Goal: Task Accomplishment & Management: Use online tool/utility

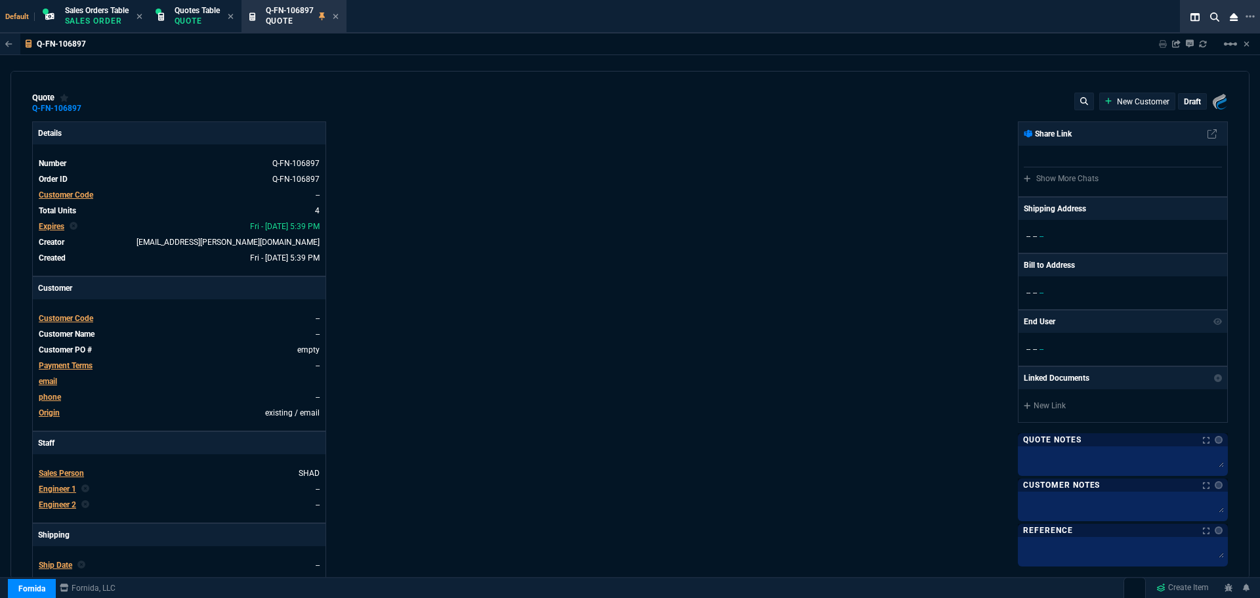
select select "4: SHAD"
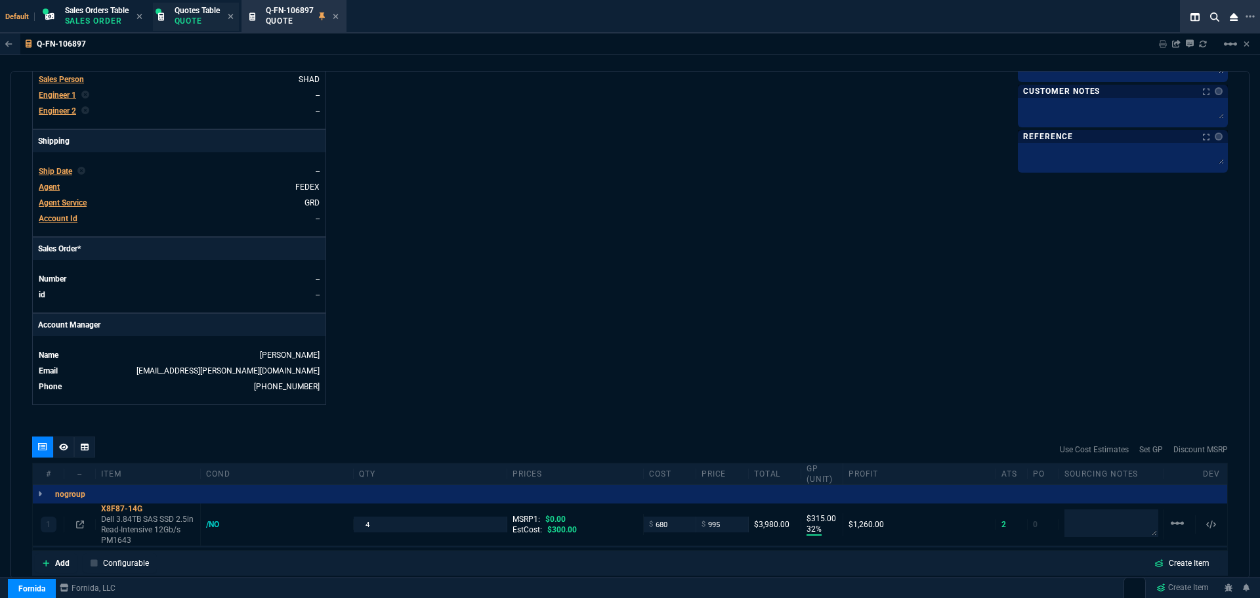
click at [202, 22] on p "Quote" at bounding box center [197, 21] width 45 height 11
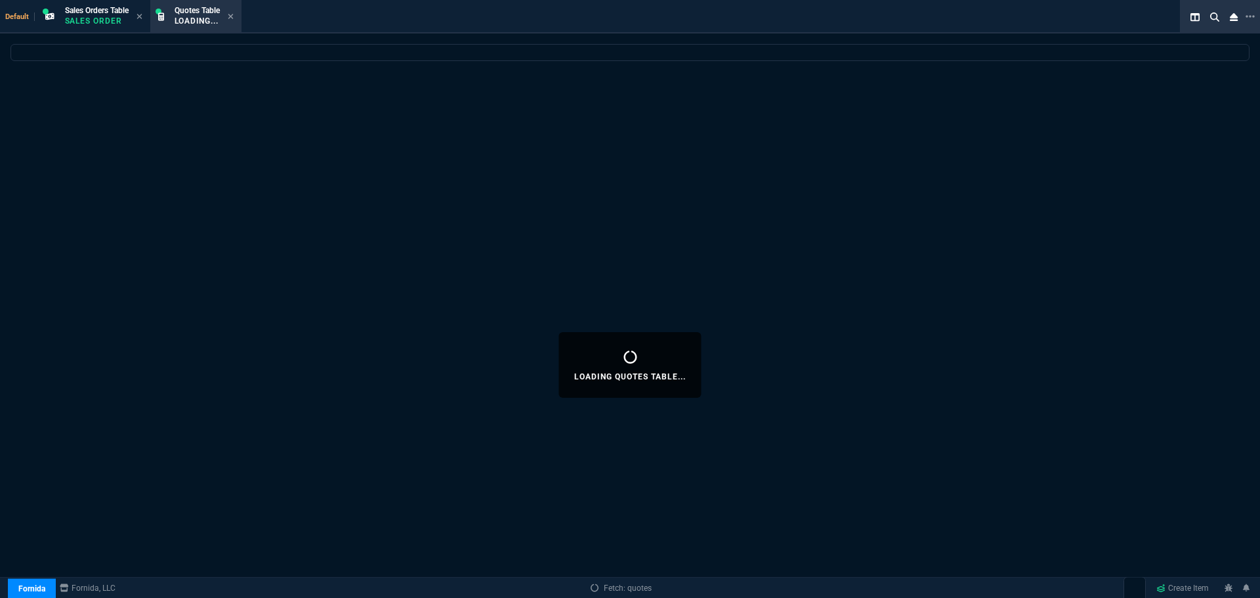
select select
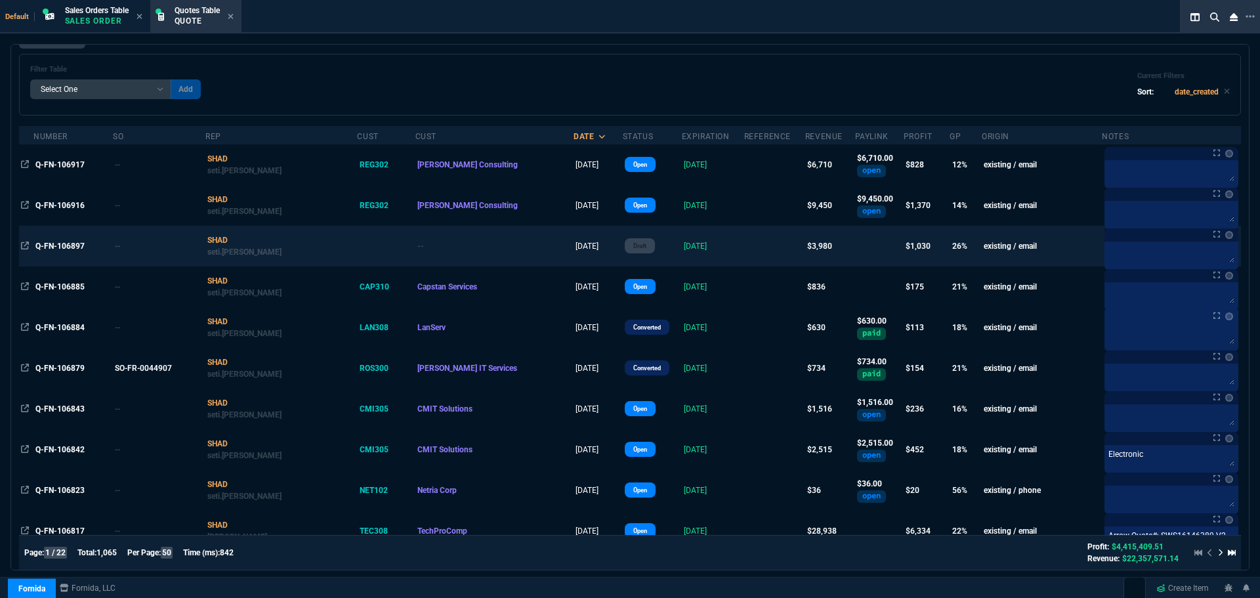
scroll to position [0, 0]
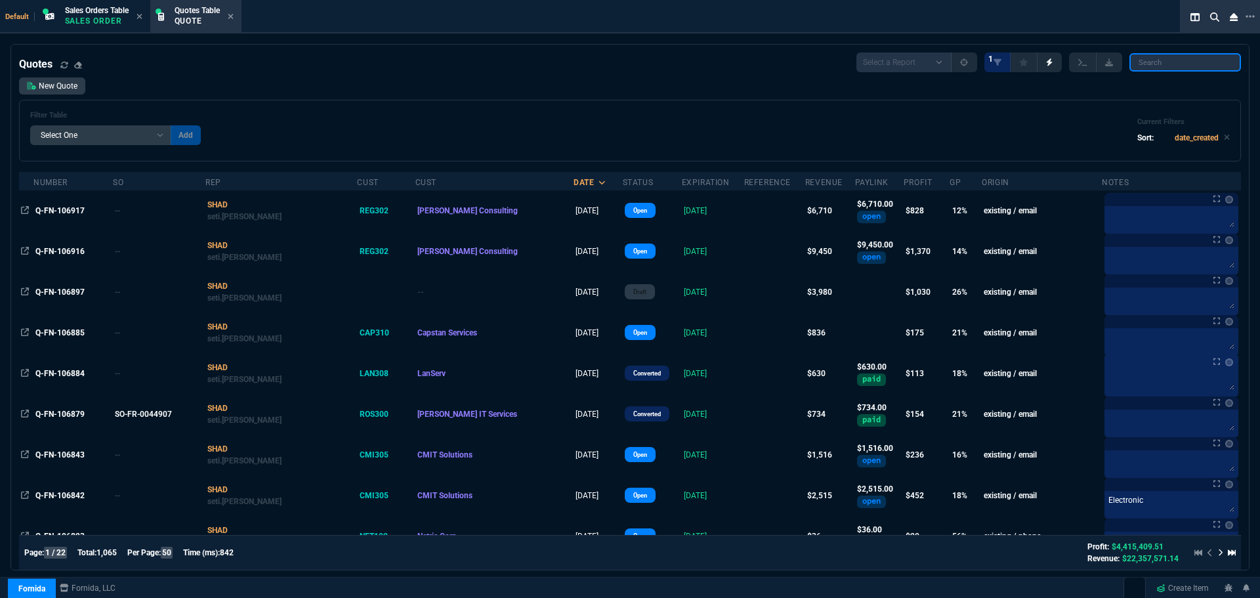
click at [1174, 64] on input "search" at bounding box center [1186, 62] width 112 height 18
paste input "Q-FN-106817"
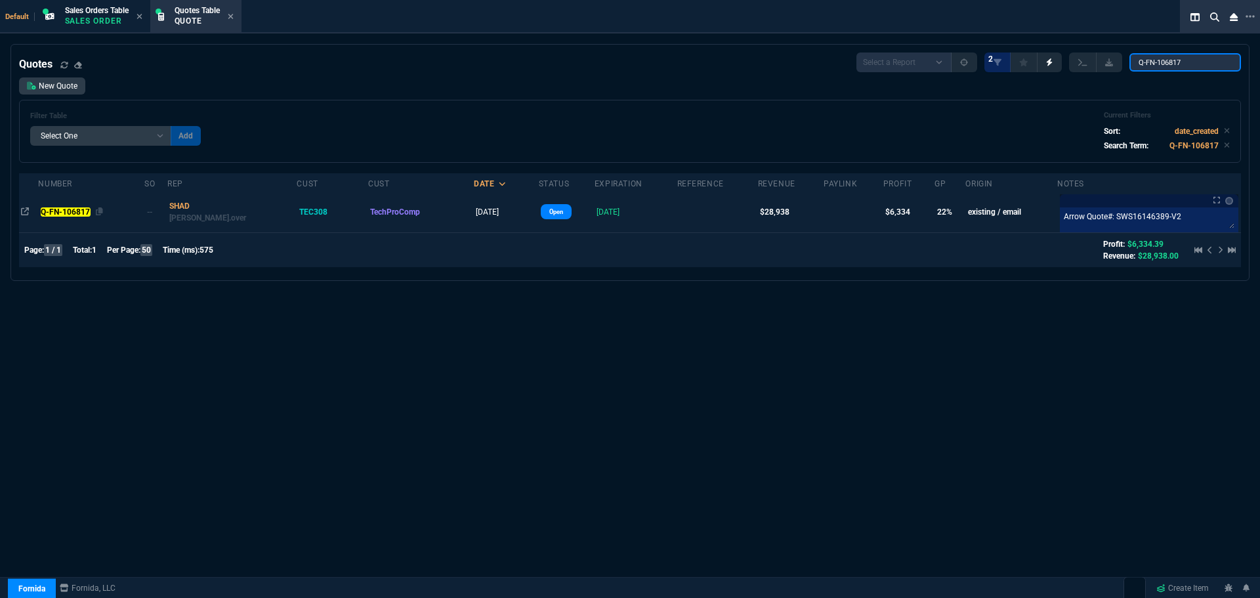
type input "Q-FN-106817"
click at [63, 215] on mark "Q-FN-106817" at bounding box center [66, 211] width 50 height 9
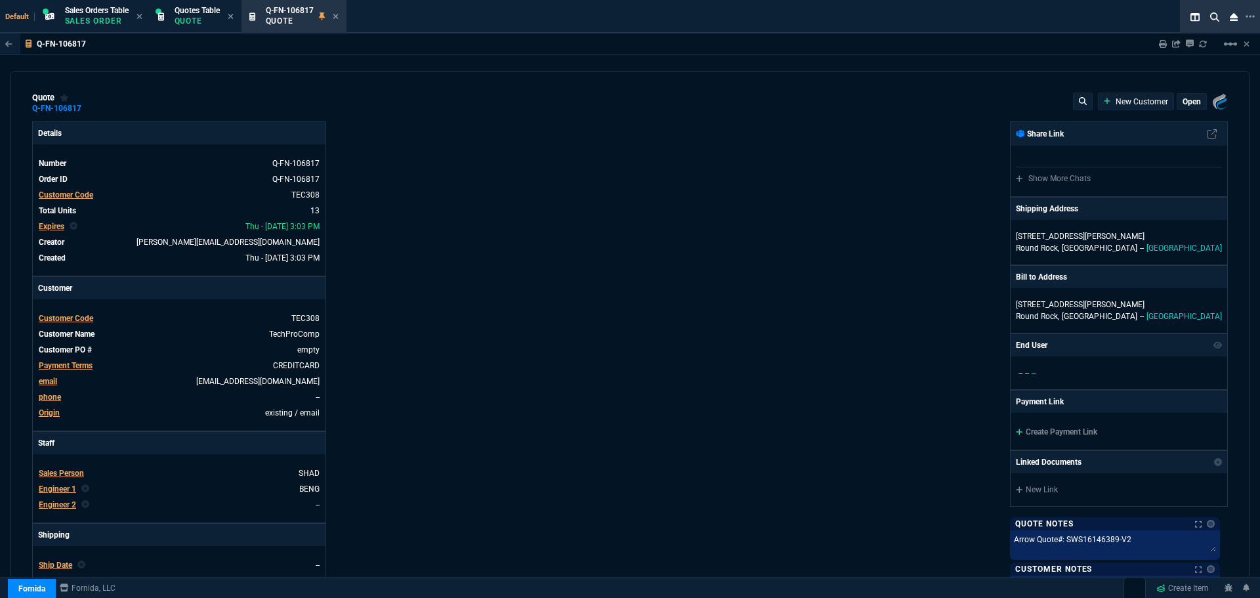
type input "25"
type input "2713"
type input "27"
type input "400"
type input "75"
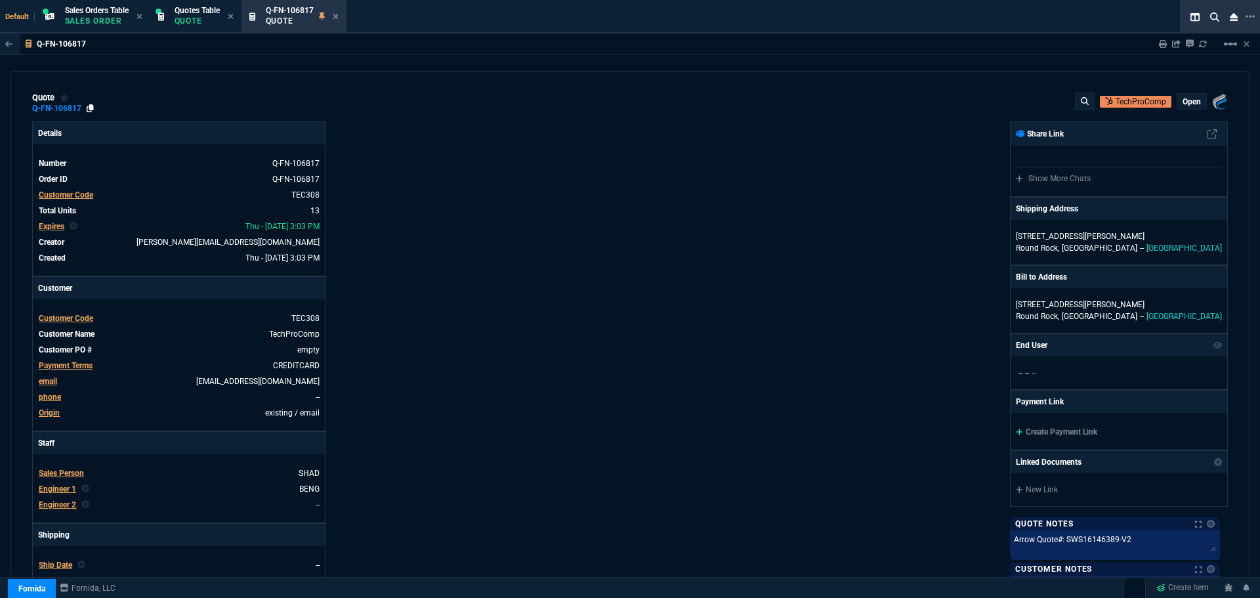
click at [89, 110] on icon at bounding box center [90, 108] width 7 height 8
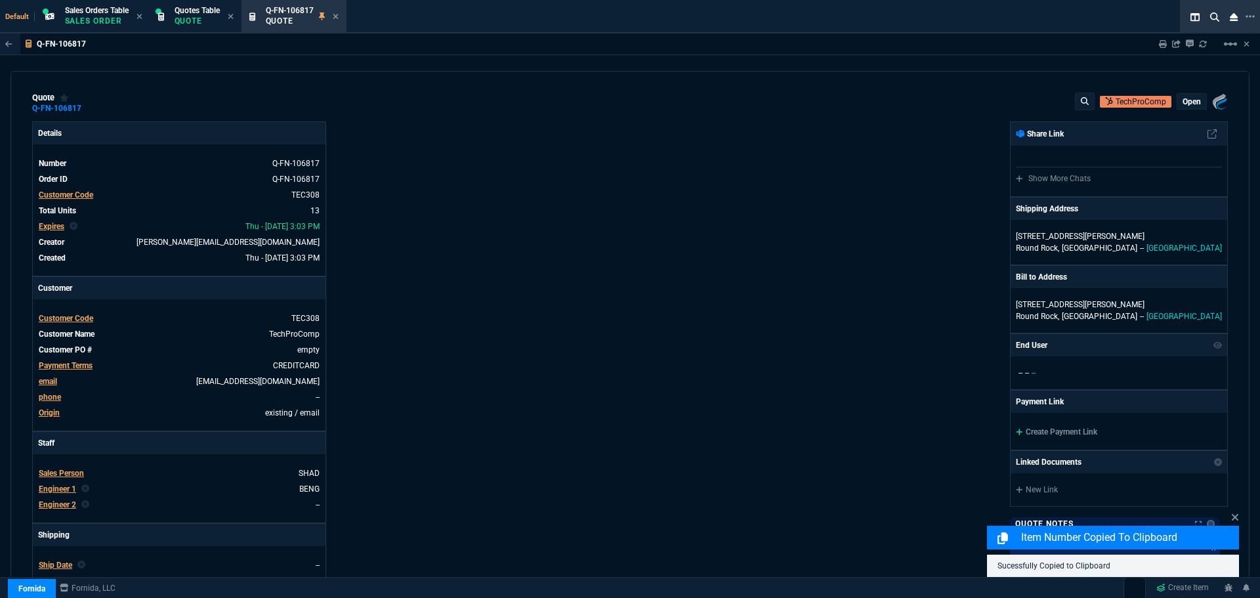
click at [595, 236] on div "Details Number Q-FN-106817 Order ID Q-FN-106817 Customer Code TEC308 Total Unit…" at bounding box center [331, 459] width 598 height 677
click at [280, 316] on icon at bounding box center [283, 318] width 7 height 8
